Goal: Navigation & Orientation: Go to known website

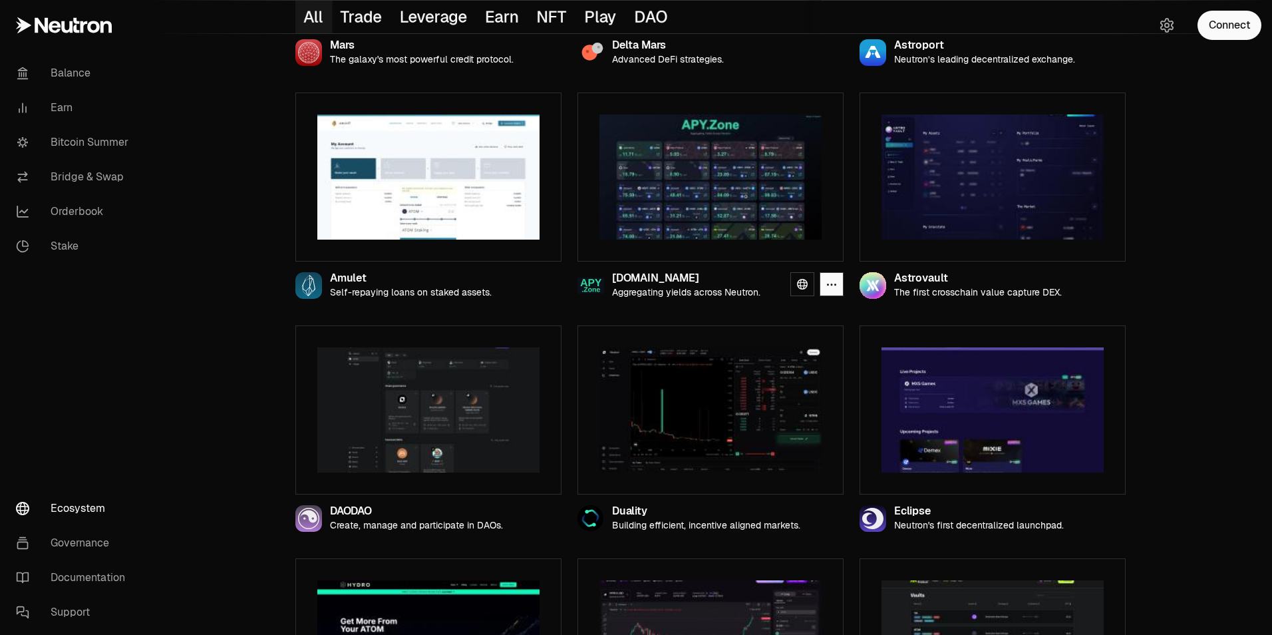
scroll to position [665, 0]
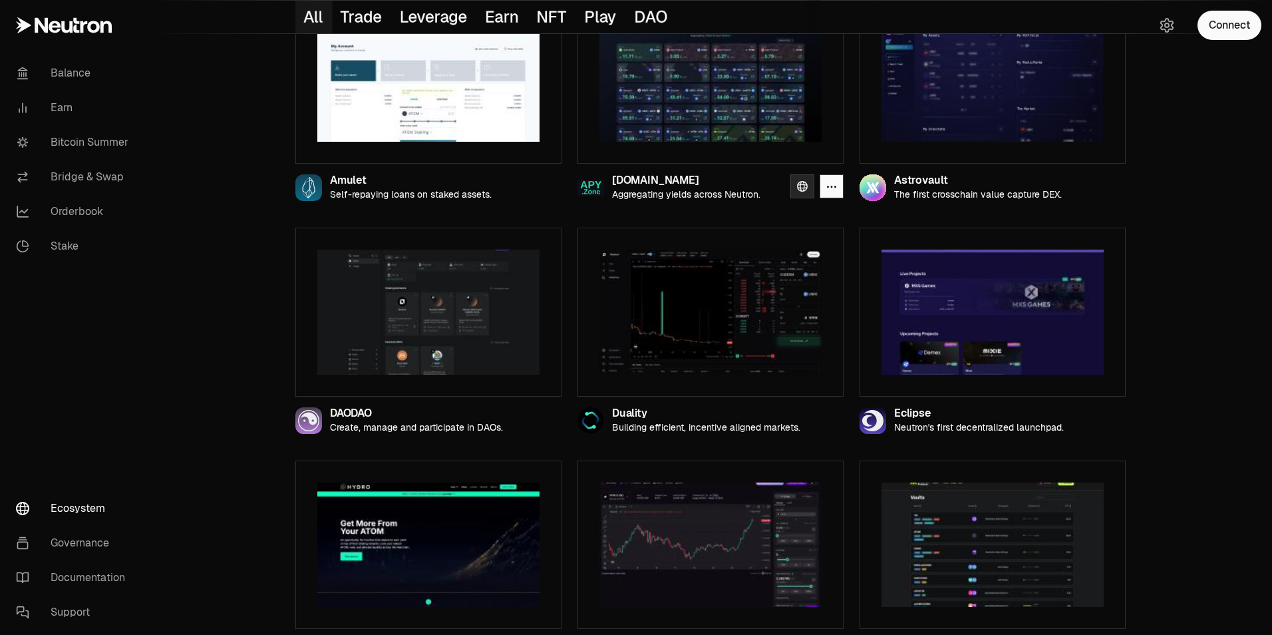
click at [803, 192] on link at bounding box center [803, 186] width 24 height 24
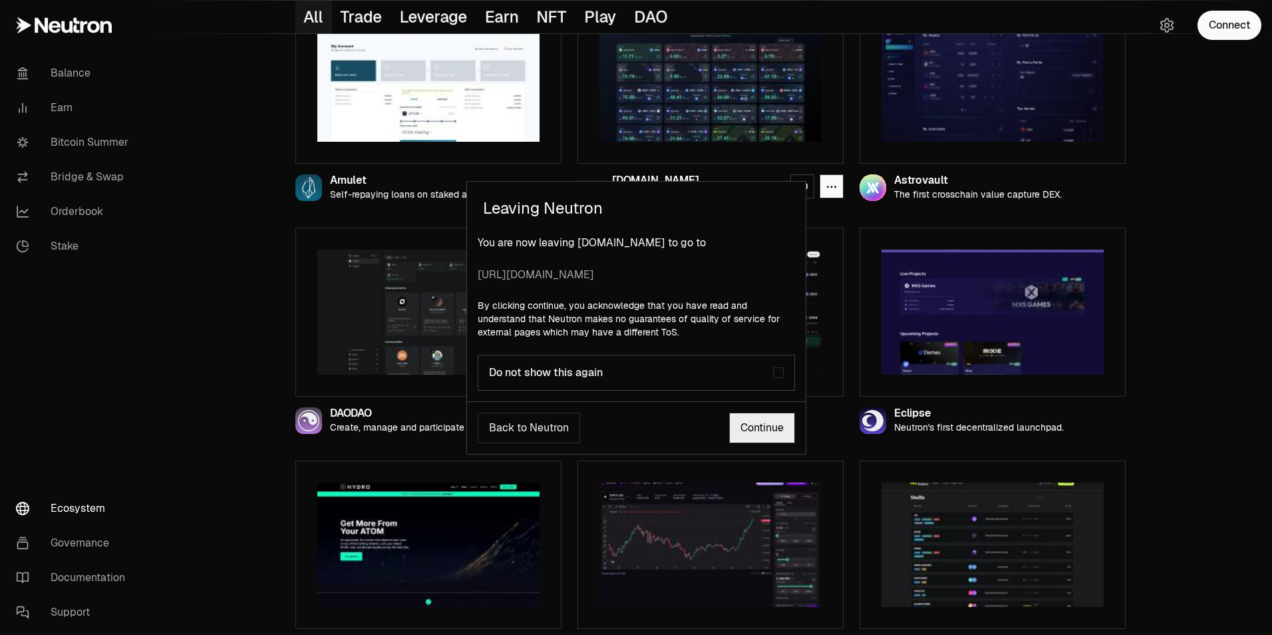
click at [774, 432] on link "Continue" at bounding box center [762, 428] width 66 height 31
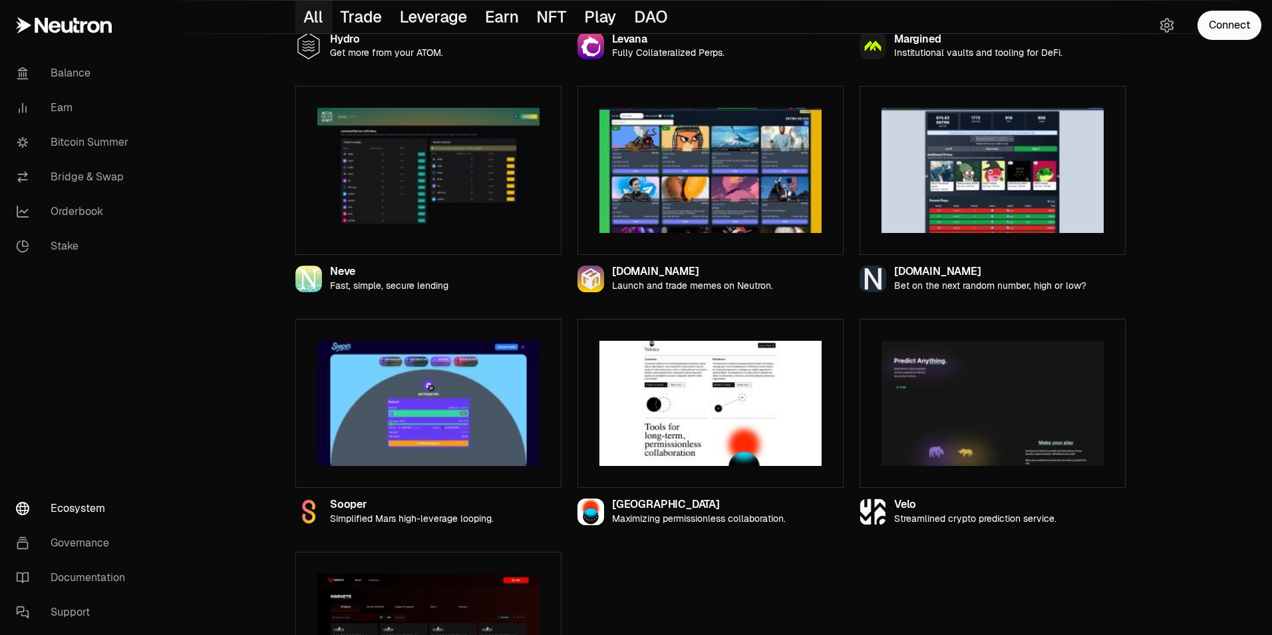
scroll to position [1264, 0]
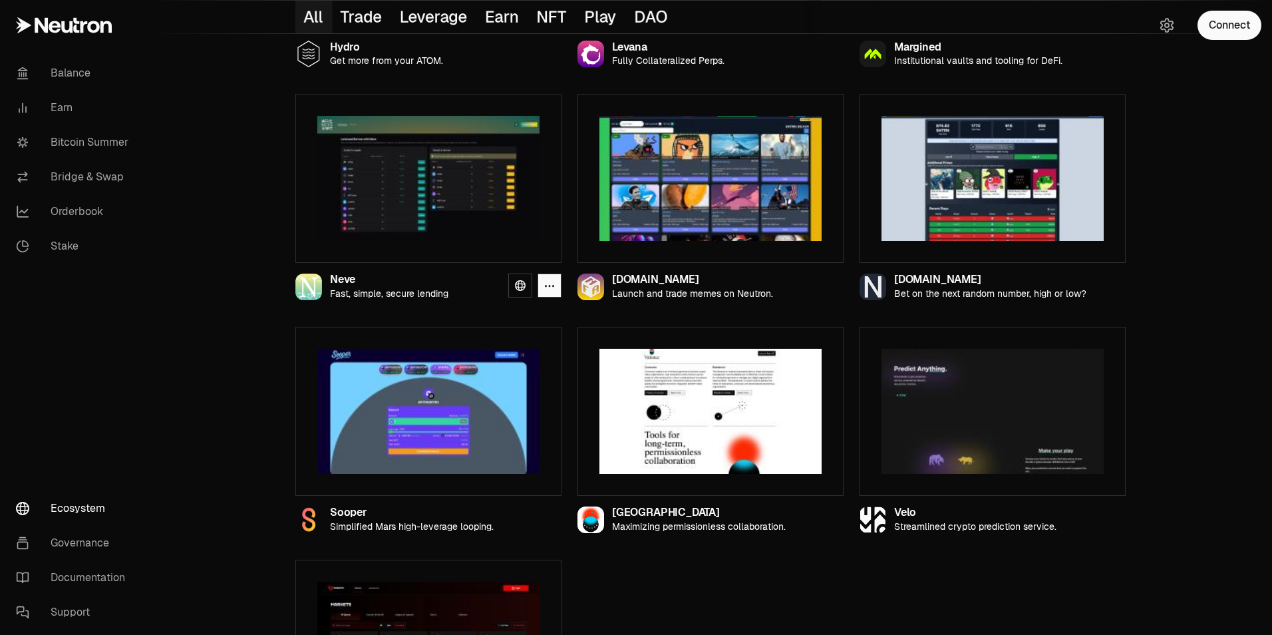
click at [382, 238] on img at bounding box center [428, 178] width 222 height 125
click at [523, 286] on icon at bounding box center [520, 285] width 11 height 11
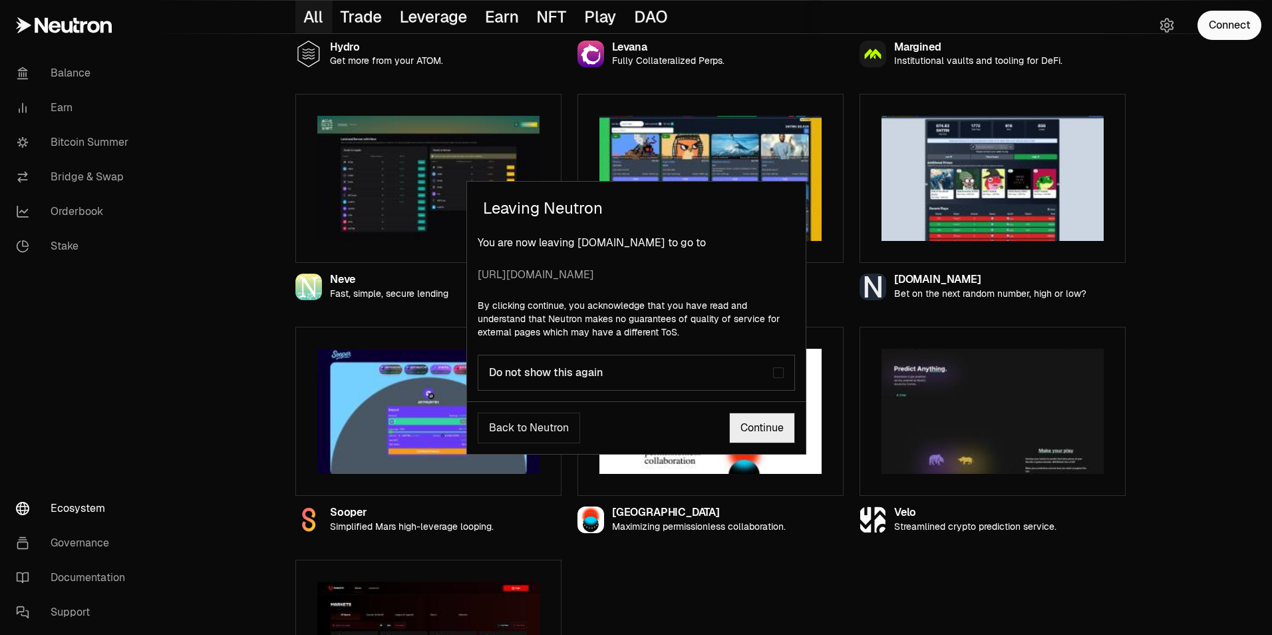
click at [552, 279] on span "[URL][DOMAIN_NAME]" at bounding box center [636, 275] width 317 height 16
click at [757, 424] on link "Continue" at bounding box center [762, 428] width 66 height 31
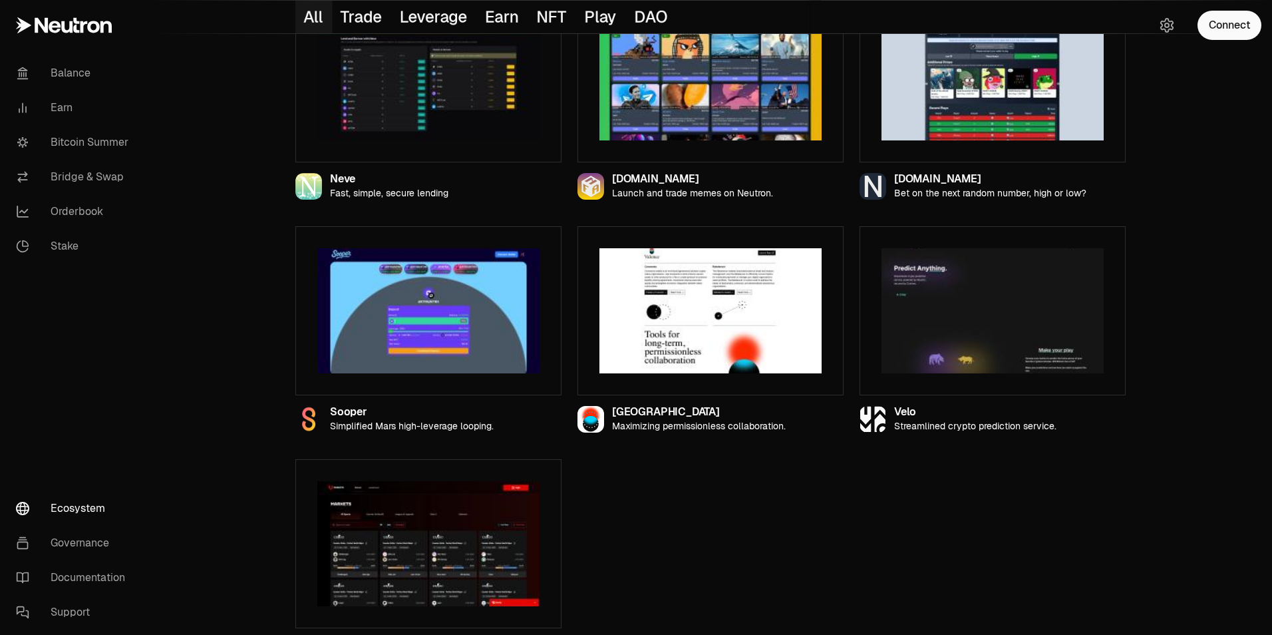
scroll to position [1406, 0]
